Goal: Navigation & Orientation: Find specific page/section

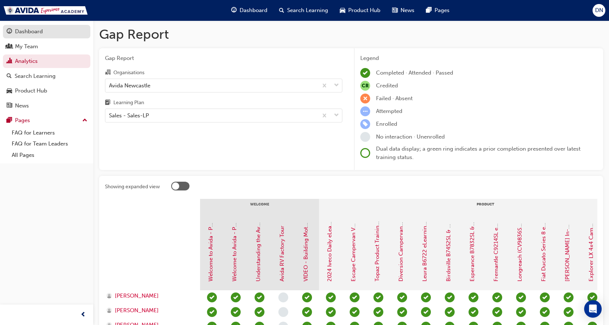
click at [29, 31] on div "Dashboard" at bounding box center [29, 31] width 28 height 8
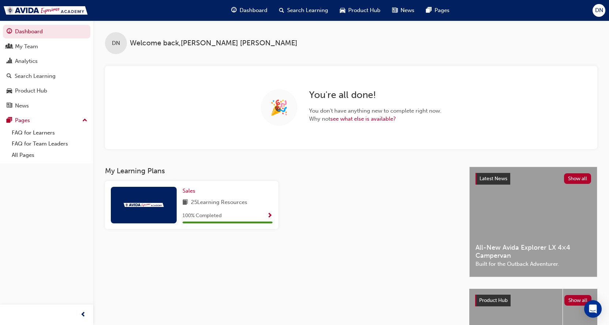
click at [268, 214] on span "Show Progress" at bounding box center [269, 216] width 5 height 7
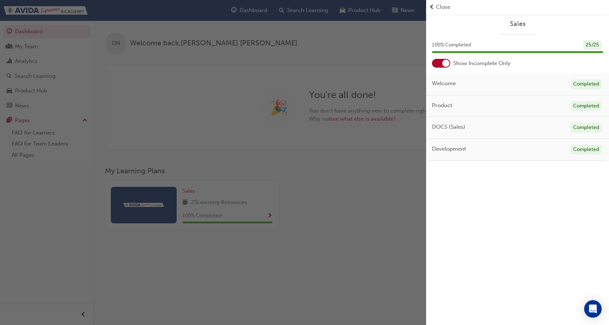
click at [442, 4] on span "Close" at bounding box center [443, 7] width 14 height 8
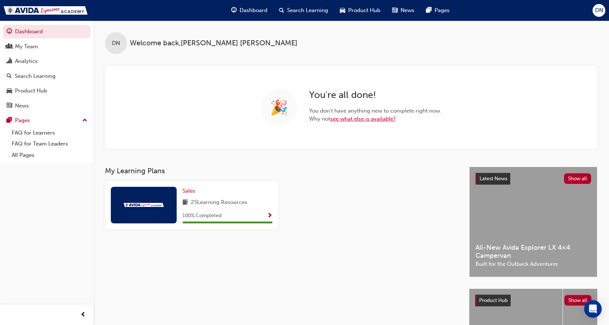
click at [366, 122] on link "see what else is available?" at bounding box center [363, 119] width 66 height 7
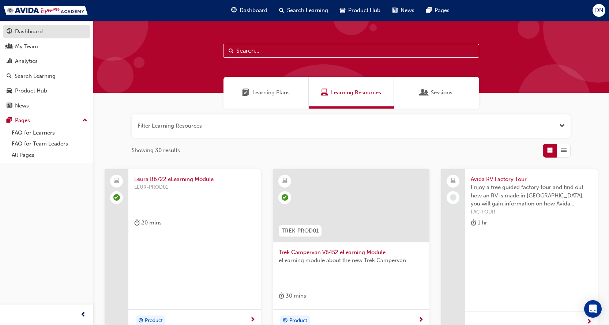
click at [26, 33] on div "Dashboard" at bounding box center [29, 31] width 28 height 8
